Goal: Task Accomplishment & Management: Use online tool/utility

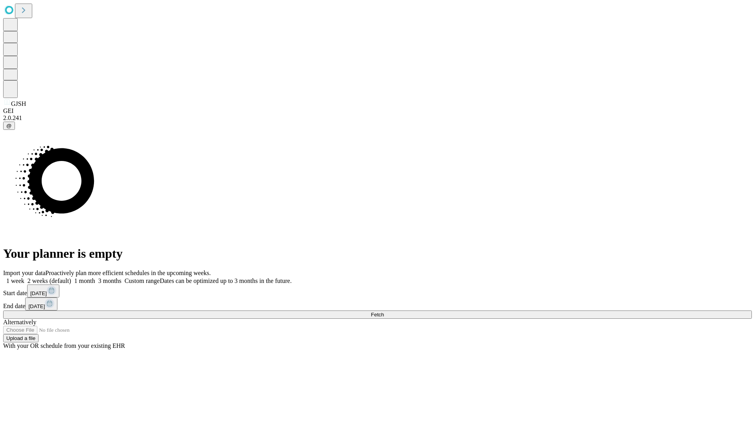
click at [384, 311] on span "Fetch" at bounding box center [377, 314] width 13 height 6
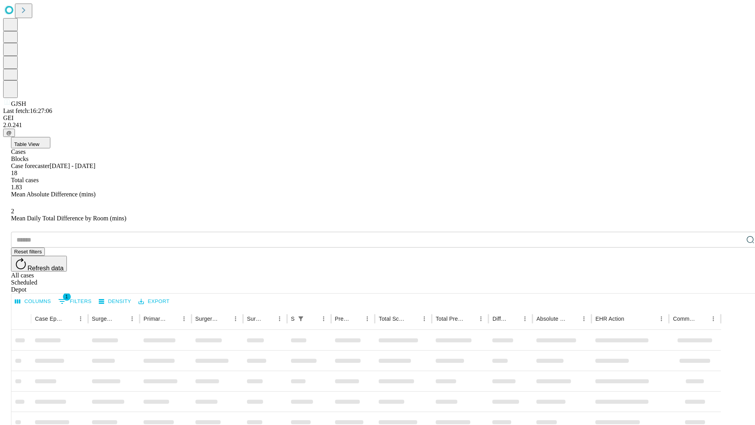
click at [734, 286] on div "Depot" at bounding box center [385, 289] width 749 height 7
